Goal: Task Accomplishment & Management: Manage account settings

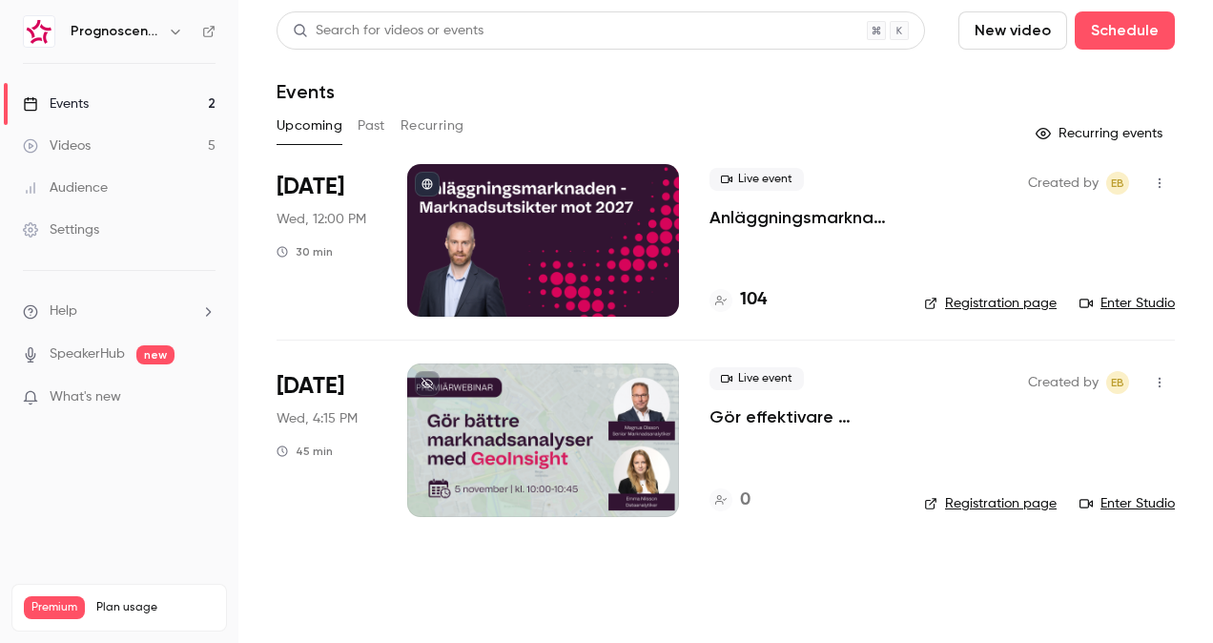
click at [795, 219] on p "Anläggningsmarknaden: Marknadsutsikter mot 2027" at bounding box center [802, 217] width 184 height 23
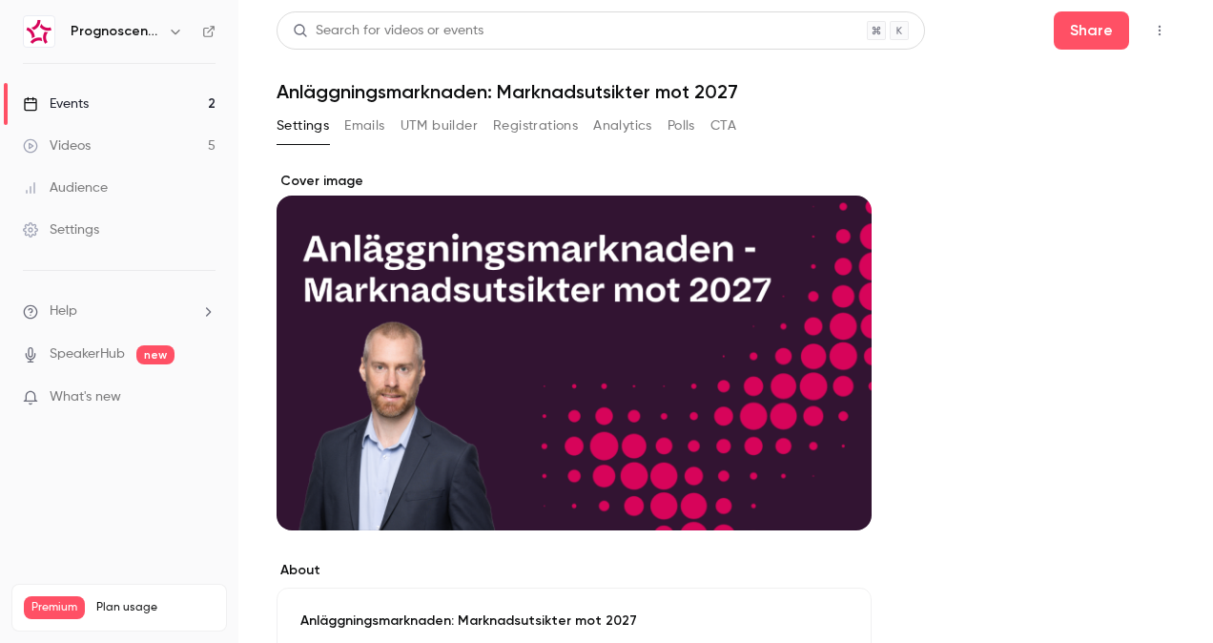
click at [538, 128] on button "Registrations" at bounding box center [535, 126] width 85 height 31
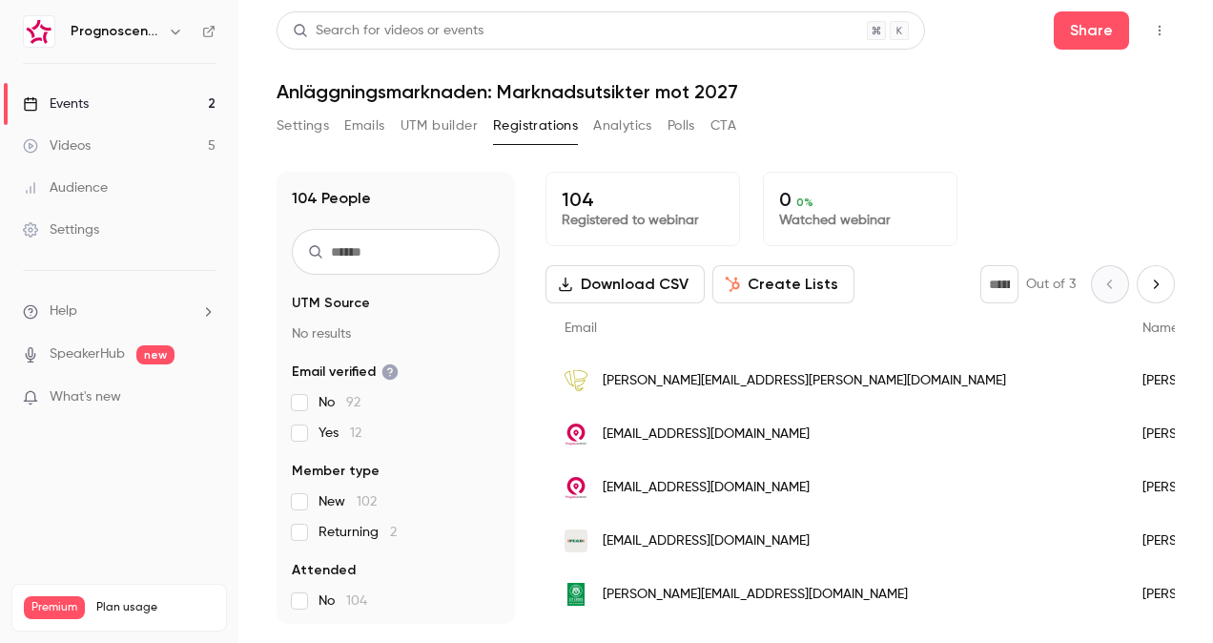
click at [691, 380] on span "susanne.fahlstrom@pqp.se" at bounding box center [805, 381] width 404 height 20
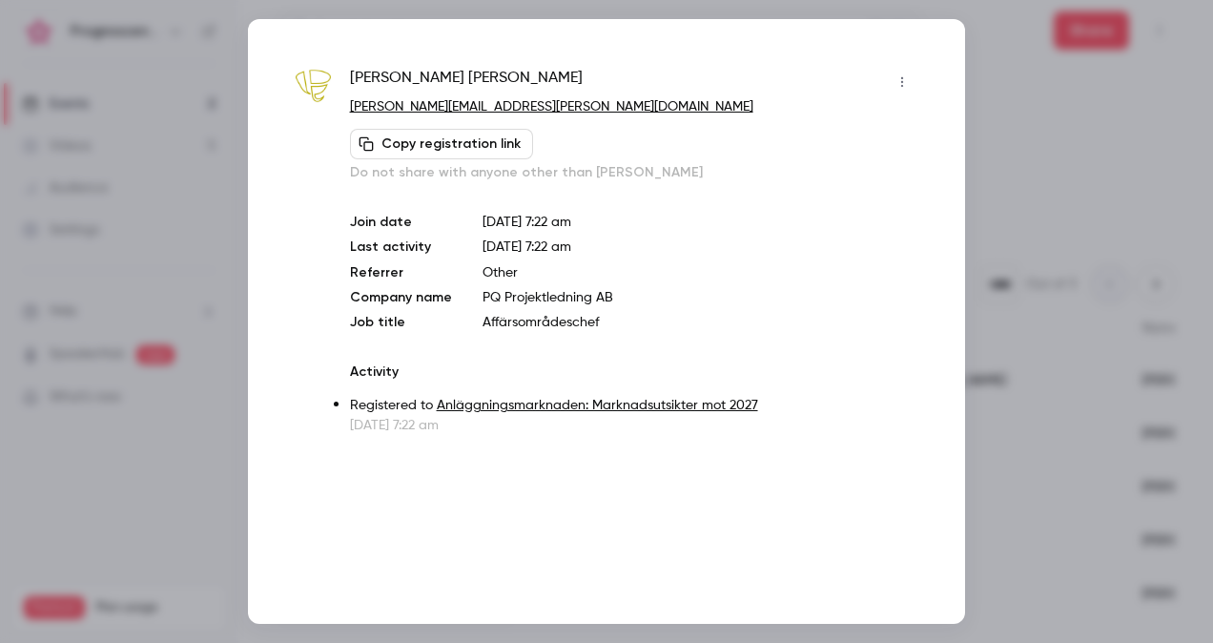
click at [1023, 208] on div at bounding box center [606, 321] width 1213 height 643
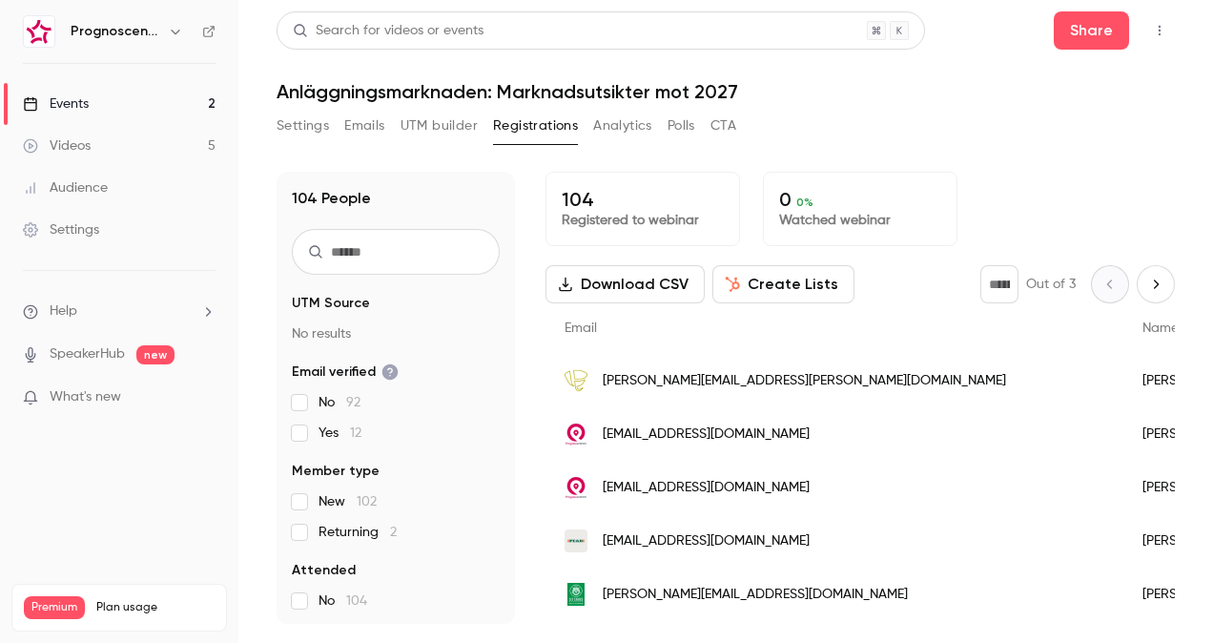
click at [632, 293] on button "Download CSV" at bounding box center [625, 284] width 159 height 38
click at [93, 135] on link "Videos 5" at bounding box center [119, 146] width 239 height 42
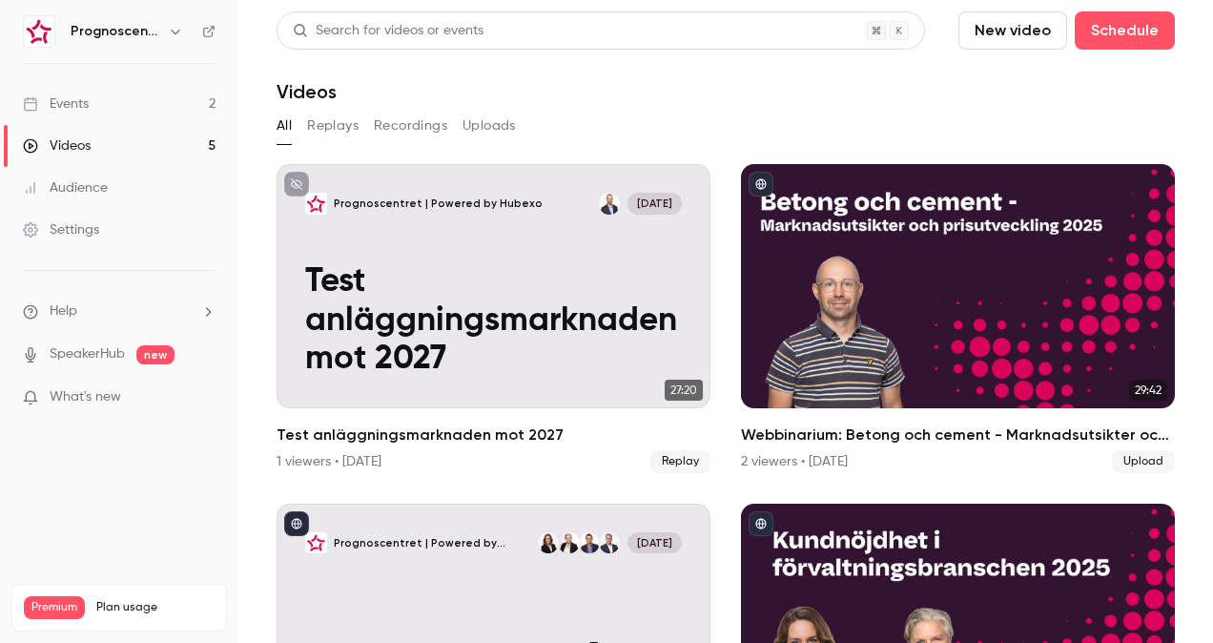
click at [104, 108] on link "Events 2" at bounding box center [119, 104] width 239 height 42
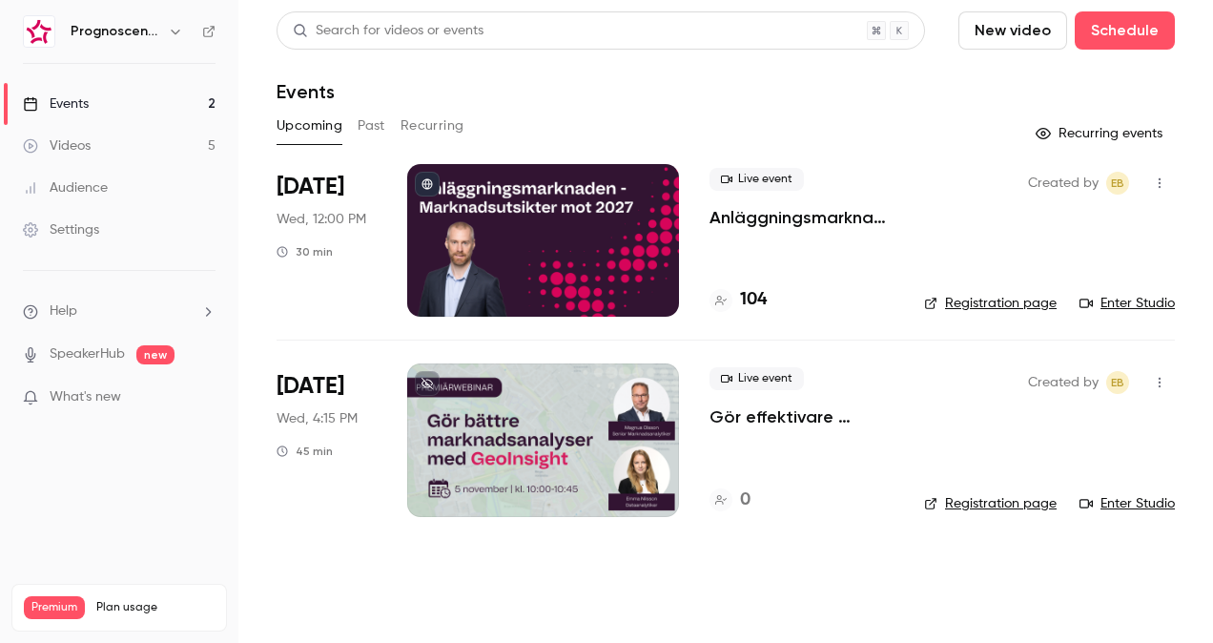
click at [742, 220] on p "Anläggningsmarknaden: Marknadsutsikter mot 2027" at bounding box center [802, 217] width 184 height 23
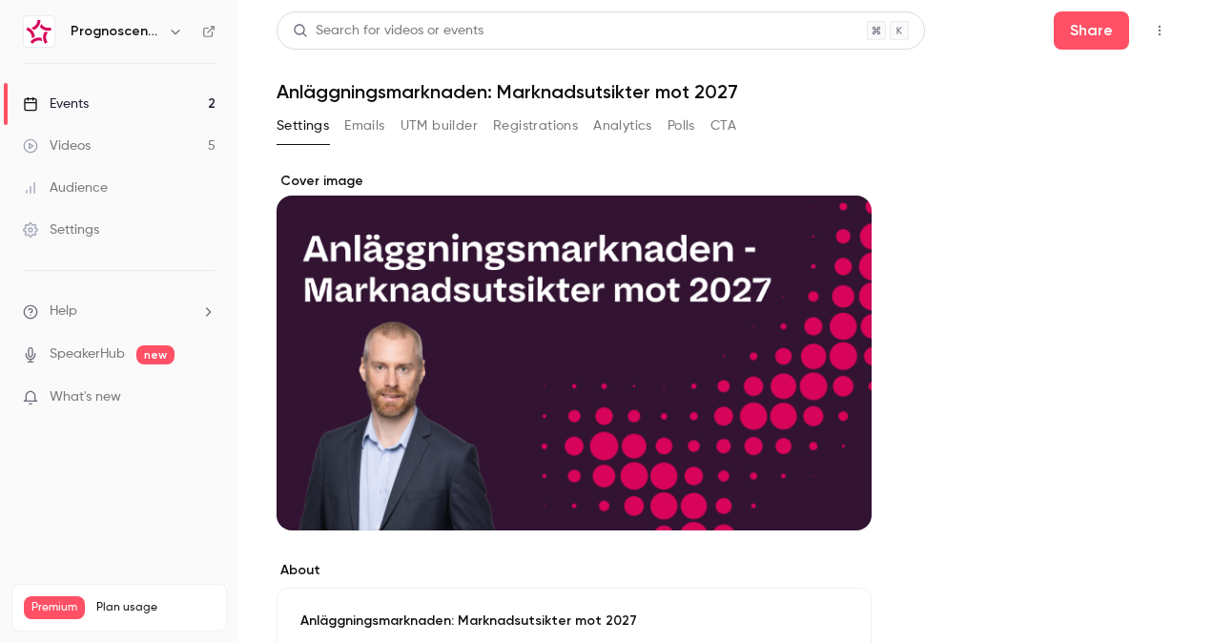
click at [1152, 35] on icon "button" at bounding box center [1159, 30] width 15 height 13
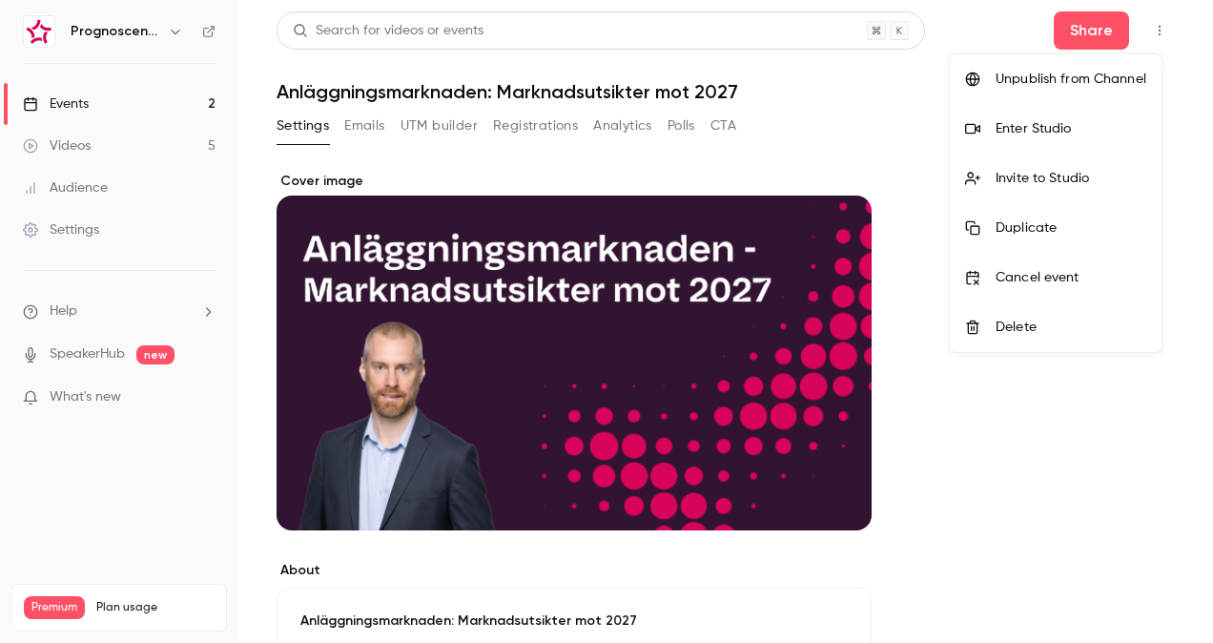
click at [378, 122] on div at bounding box center [606, 321] width 1213 height 643
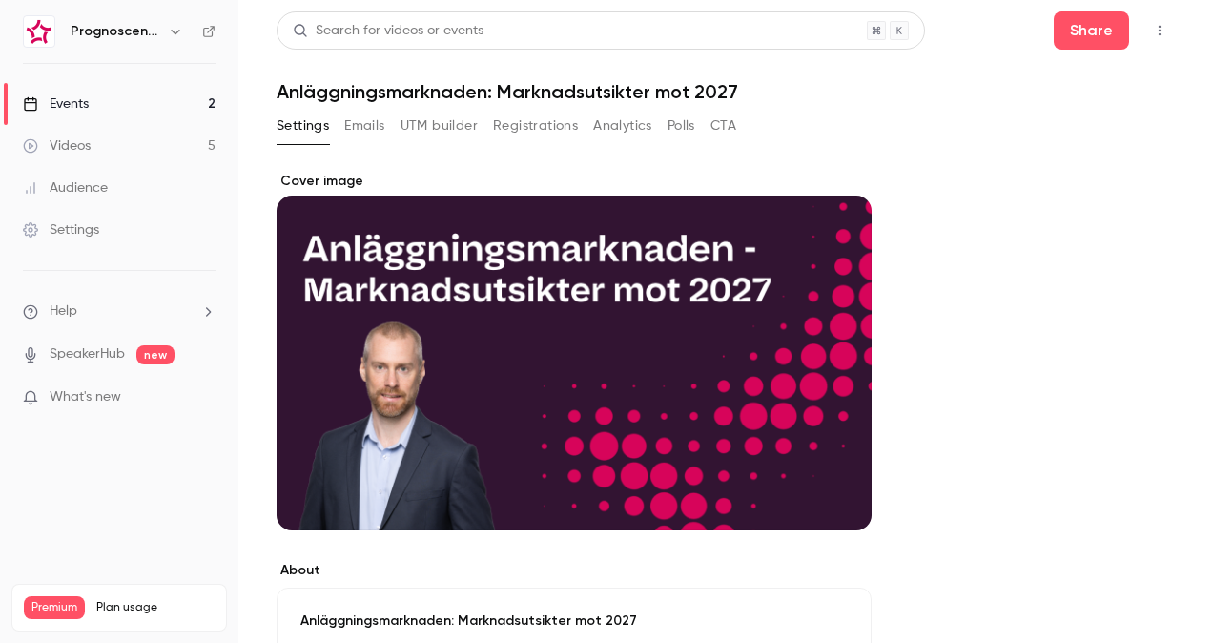
click at [356, 128] on button "Emails" at bounding box center [364, 126] width 40 height 31
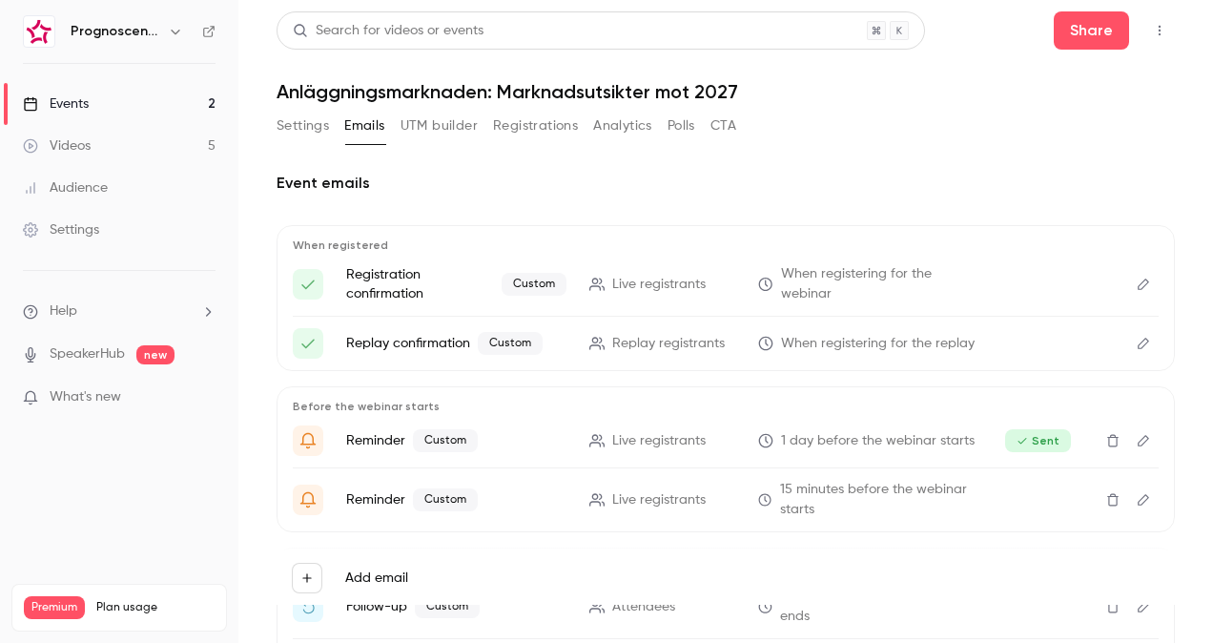
click at [1152, 29] on icon "button" at bounding box center [1159, 30] width 15 height 13
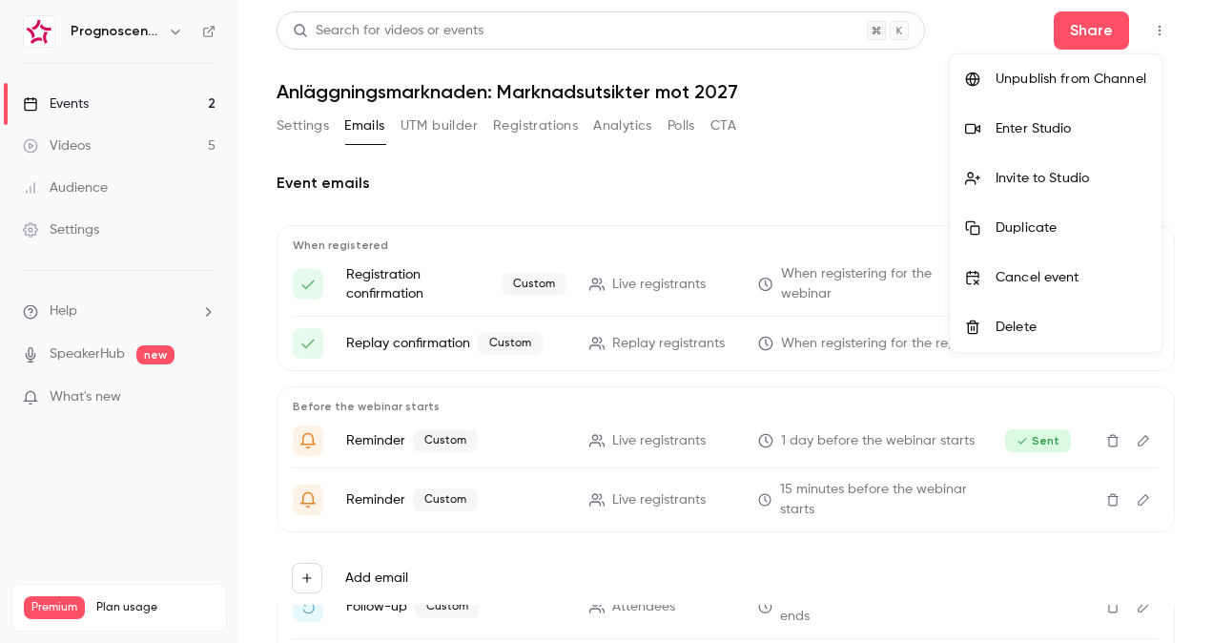
click at [1096, 124] on div "Enter Studio" at bounding box center [1071, 128] width 151 height 19
